Goal: Task Accomplishment & Management: Complete application form

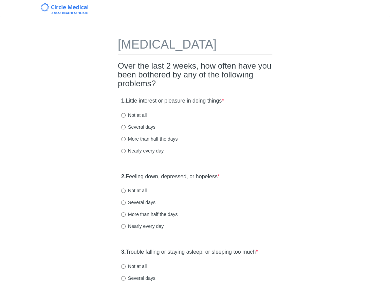
click at [139, 87] on h2 "Over the last 2 weeks, how often have you been bothered by any of the following…" at bounding box center [195, 74] width 154 height 27
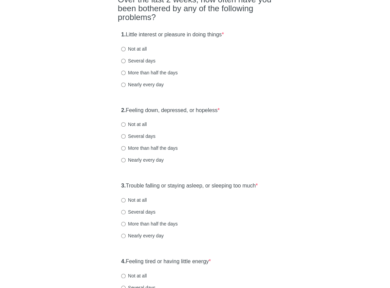
scroll to position [70, 0]
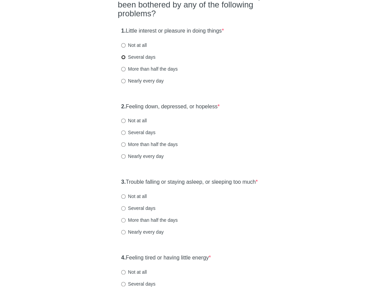
click at [125, 59] on input "Several days" at bounding box center [123, 57] width 4 height 4
radio input "true"
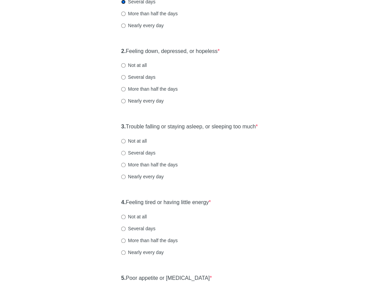
scroll to position [126, 0]
click at [124, 79] on input "Several days" at bounding box center [123, 77] width 4 height 4
radio input "true"
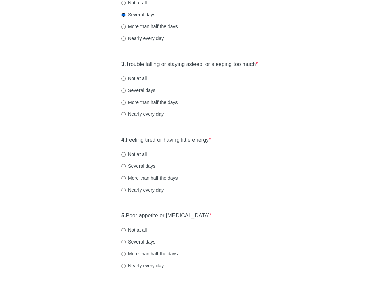
scroll to position [189, 0]
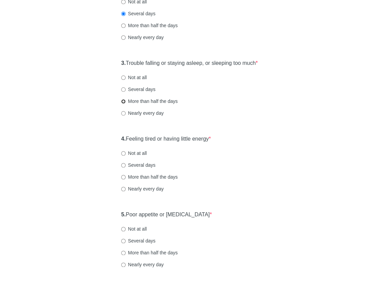
click at [124, 103] on input "More than half the days" at bounding box center [123, 101] width 4 height 4
radio input "true"
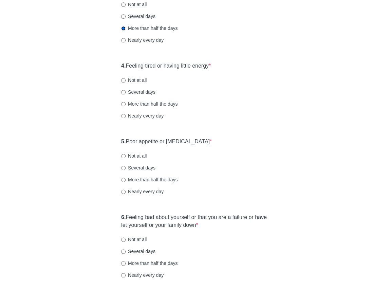
scroll to position [263, 0]
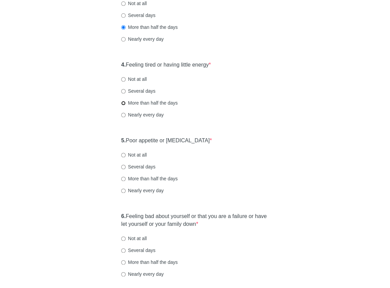
click at [123, 105] on input "More than half the days" at bounding box center [123, 103] width 4 height 4
radio input "true"
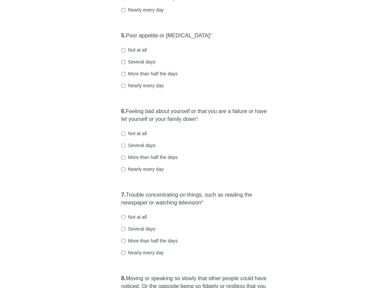
scroll to position [368, 0]
click at [122, 76] on input "More than half the days" at bounding box center [123, 73] width 4 height 4
radio input "true"
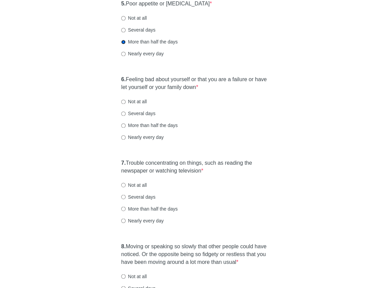
scroll to position [428, 0]
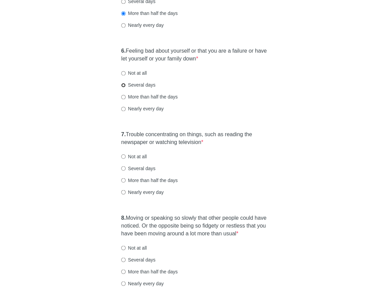
click at [122, 87] on input "Several days" at bounding box center [123, 85] width 4 height 4
radio input "true"
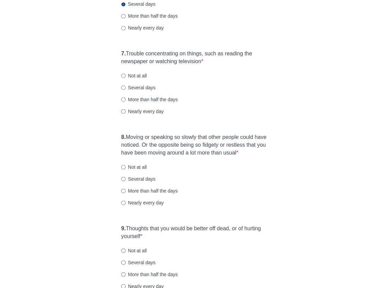
scroll to position [510, 0]
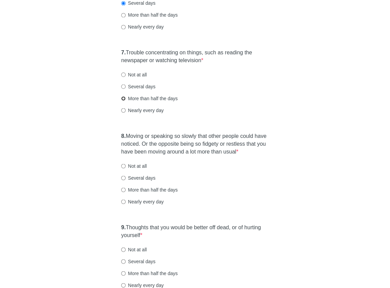
click at [122, 100] on input "More than half the days" at bounding box center [123, 98] width 4 height 4
radio input "true"
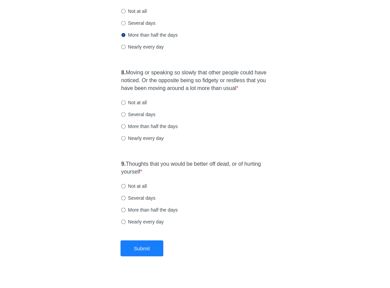
scroll to position [574, 0]
click at [123, 104] on input "Not at all" at bounding box center [123, 101] width 4 height 4
radio input "true"
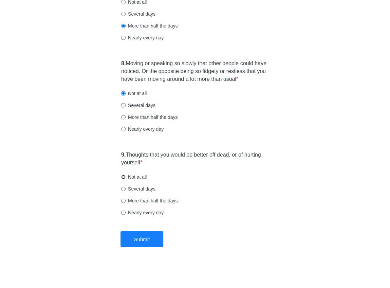
click at [124, 177] on input "Not at all" at bounding box center [123, 176] width 4 height 4
radio input "true"
click at [143, 241] on button "Submit" at bounding box center [141, 239] width 43 height 16
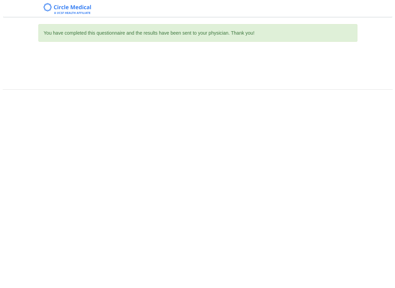
scroll to position [0, 0]
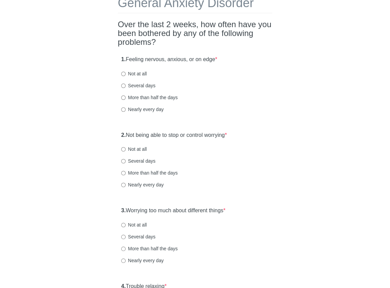
scroll to position [42, 0]
click at [124, 96] on input "More than half the days" at bounding box center [123, 97] width 4 height 4
radio input "true"
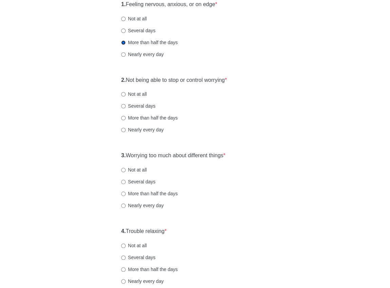
scroll to position [97, 0]
click at [124, 118] on input "More than half the days" at bounding box center [123, 117] width 4 height 4
radio input "true"
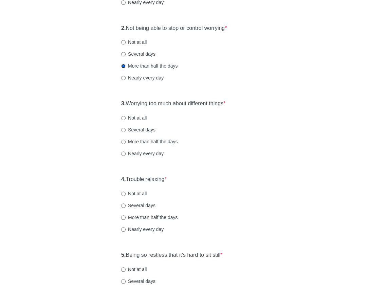
scroll to position [159, 0]
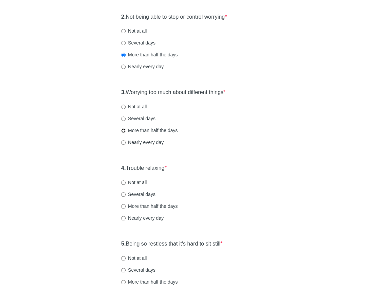
click at [124, 128] on input "More than half the days" at bounding box center [123, 130] width 4 height 4
radio input "true"
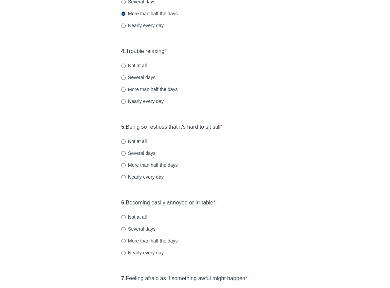
scroll to position [277, 0]
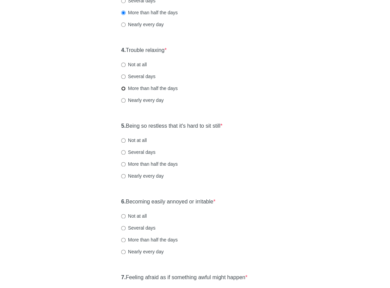
click at [123, 87] on input "More than half the days" at bounding box center [123, 88] width 4 height 4
radio input "true"
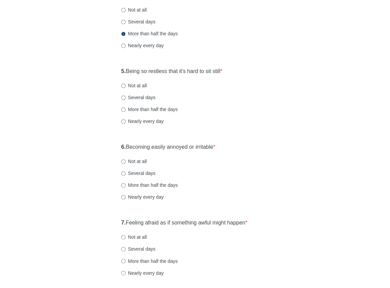
scroll to position [332, 0]
click at [123, 96] on input "Several days" at bounding box center [123, 97] width 4 height 4
radio input "true"
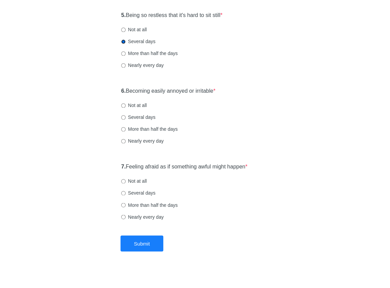
scroll to position [392, 0]
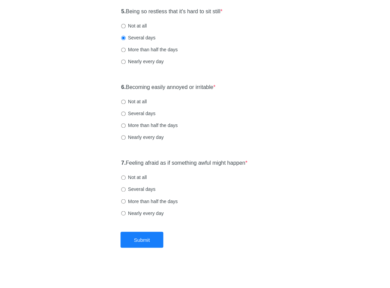
click at [126, 114] on label "Several days" at bounding box center [138, 113] width 34 height 7
click at [126, 114] on input "Several days" at bounding box center [123, 113] width 4 height 4
radio input "true"
click at [129, 188] on label "Several days" at bounding box center [138, 189] width 34 height 7
click at [126, 188] on input "Several days" at bounding box center [123, 189] width 4 height 4
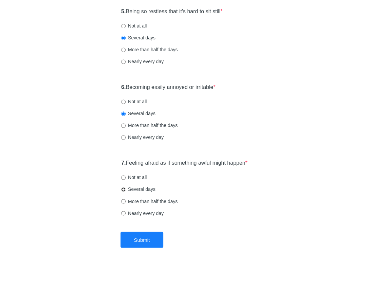
radio input "true"
click at [141, 236] on button "Submit" at bounding box center [141, 239] width 43 height 16
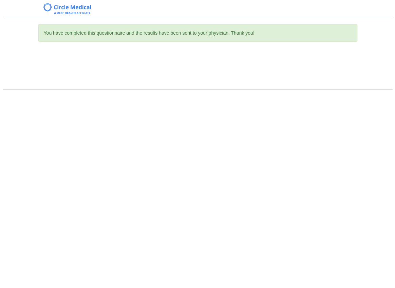
scroll to position [0, 0]
